Goal: Task Accomplishment & Management: Manage account settings

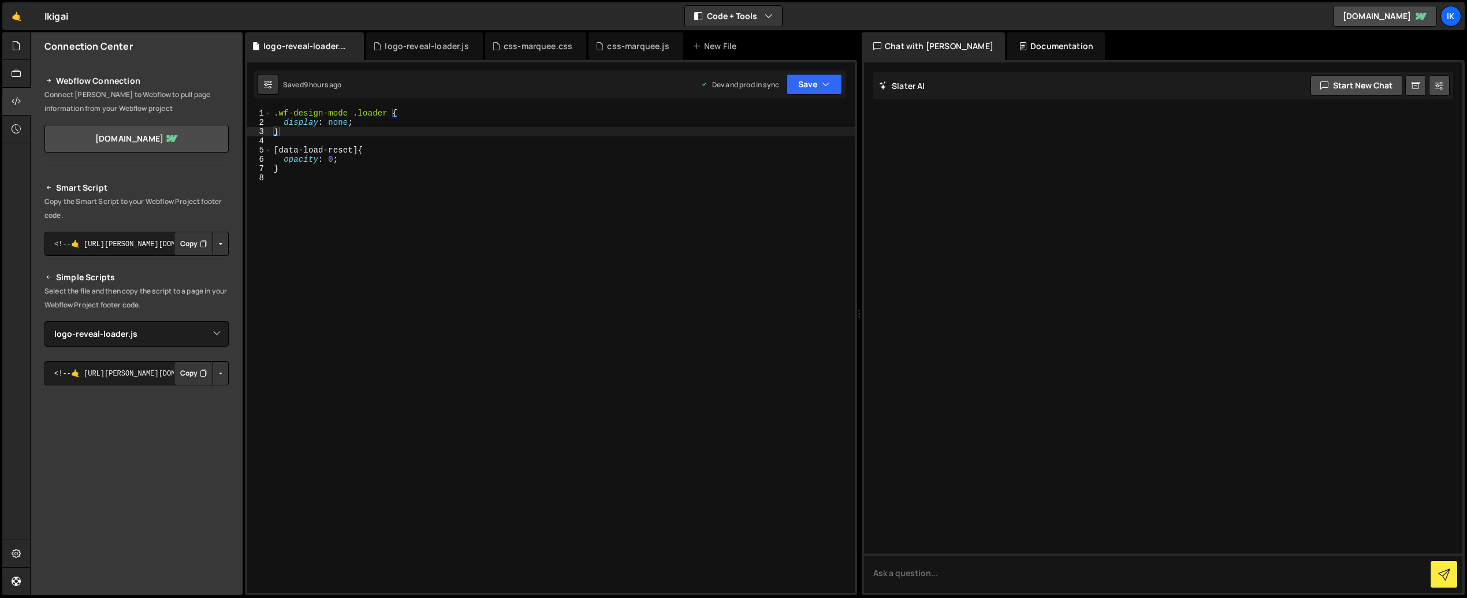
select select "46657"
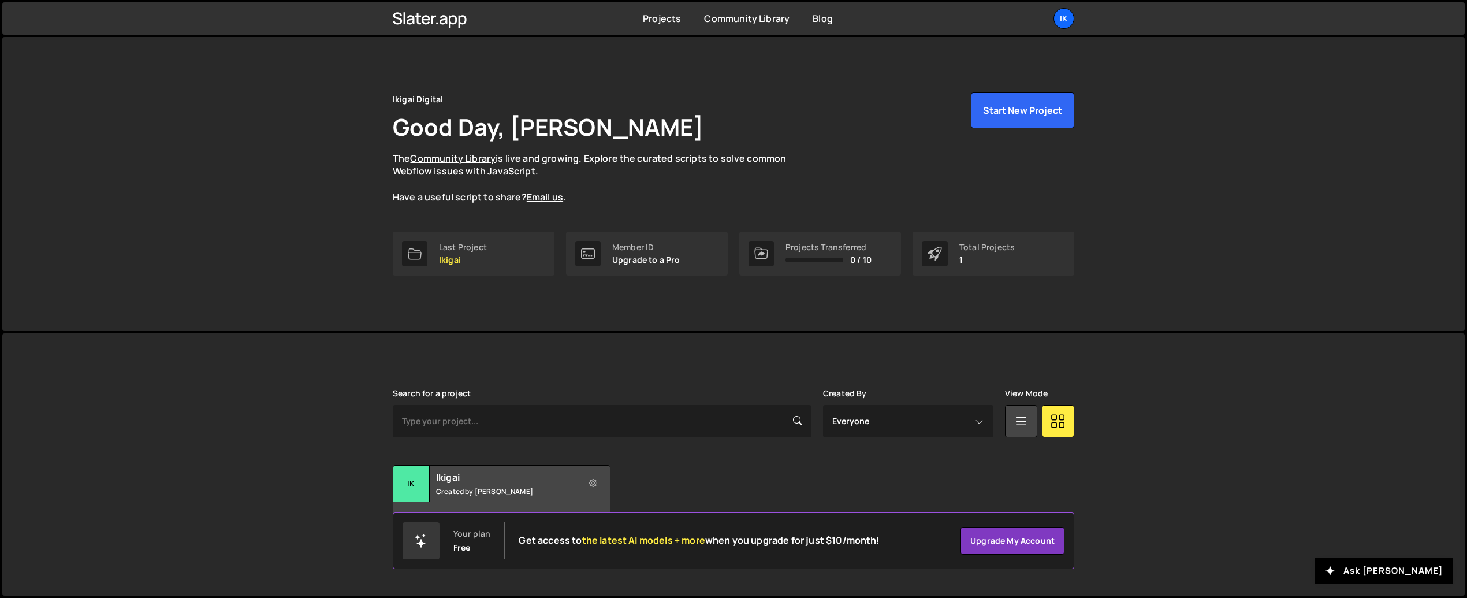
click at [625, 270] on div "Member ID Upgrade to a Pro" at bounding box center [647, 254] width 162 height 44
click at [654, 258] on p "Upgrade to a Pro" at bounding box center [646, 259] width 68 height 9
click at [1016, 537] on link "Upgrade my account" at bounding box center [1012, 541] width 104 height 28
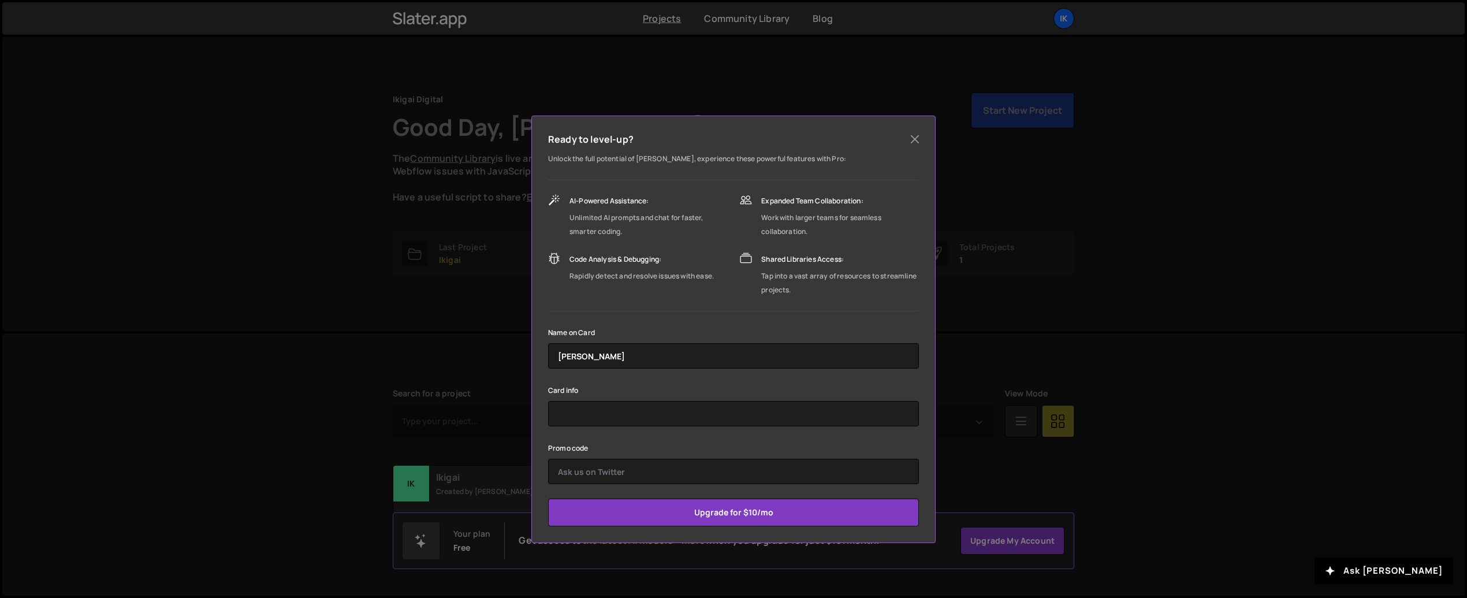
drag, startPoint x: 682, startPoint y: 281, endPoint x: 639, endPoint y: 239, distance: 60.4
click at [675, 277] on div "Rapidly detect and resolve issues with ease." at bounding box center [641, 276] width 144 height 14
click at [363, 343] on div "Ready to level-up? Unlock the full potential of [PERSON_NAME], experience these…" at bounding box center [733, 299] width 1467 height 598
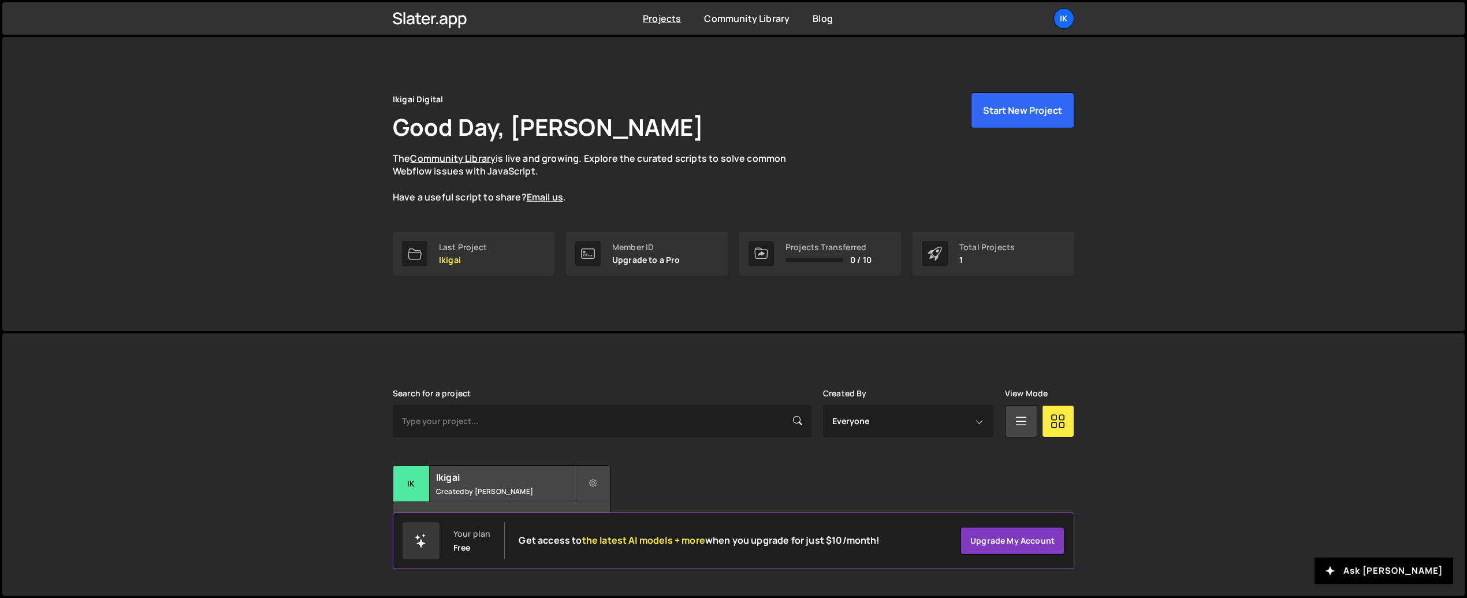
drag, startPoint x: 658, startPoint y: 264, endPoint x: 710, endPoint y: 59, distance: 211.5
click at [661, 256] on p "Upgrade to a Pro" at bounding box center [646, 259] width 68 height 9
drag, startPoint x: 818, startPoint y: 283, endPoint x: 821, endPoint y: 250, distance: 33.6
click at [817, 269] on div "Ikigai Digital Good Day, [PERSON_NAME] The Community Library is live and growin…" at bounding box center [733, 184] width 716 height 294
drag, startPoint x: 821, startPoint y: 250, endPoint x: 567, endPoint y: 213, distance: 256.7
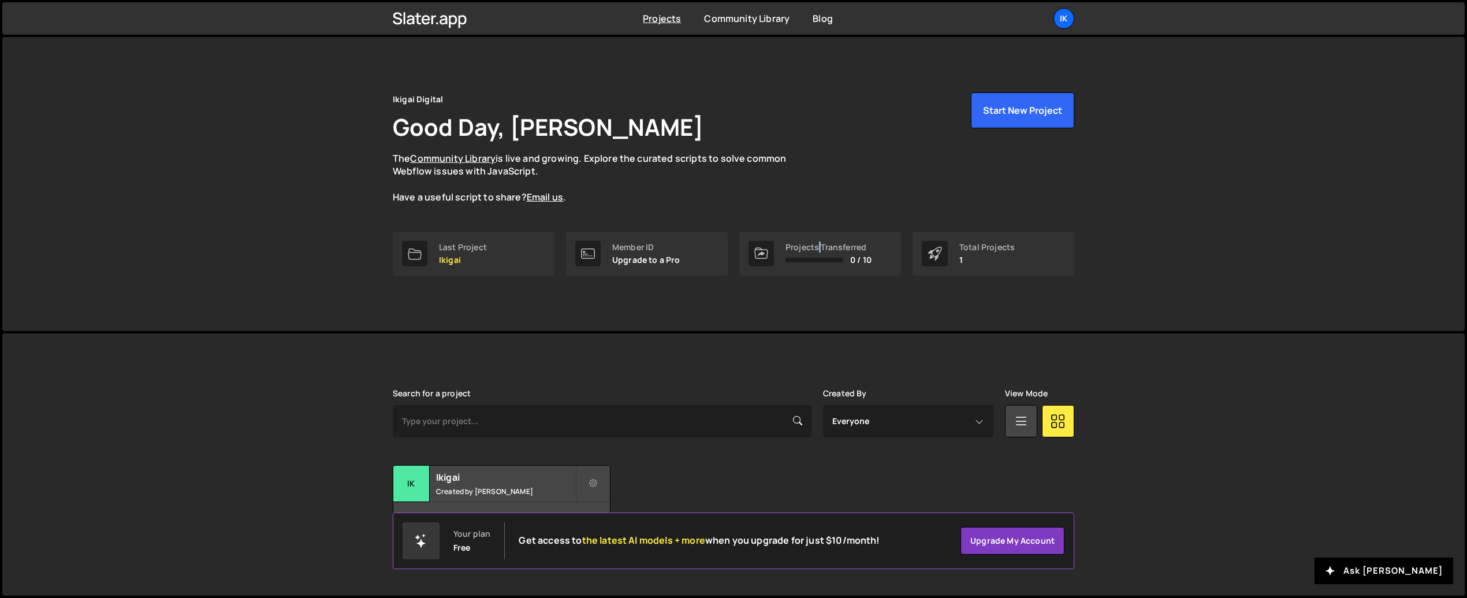
click at [818, 251] on div "Projects Transferred" at bounding box center [828, 247] width 86 height 9
click at [1183, 534] on div "[PERSON_NAME] is designed for desktop use. Please use a larger screen to access…" at bounding box center [733, 464] width 1462 height 262
